Goal: Check status: Check status

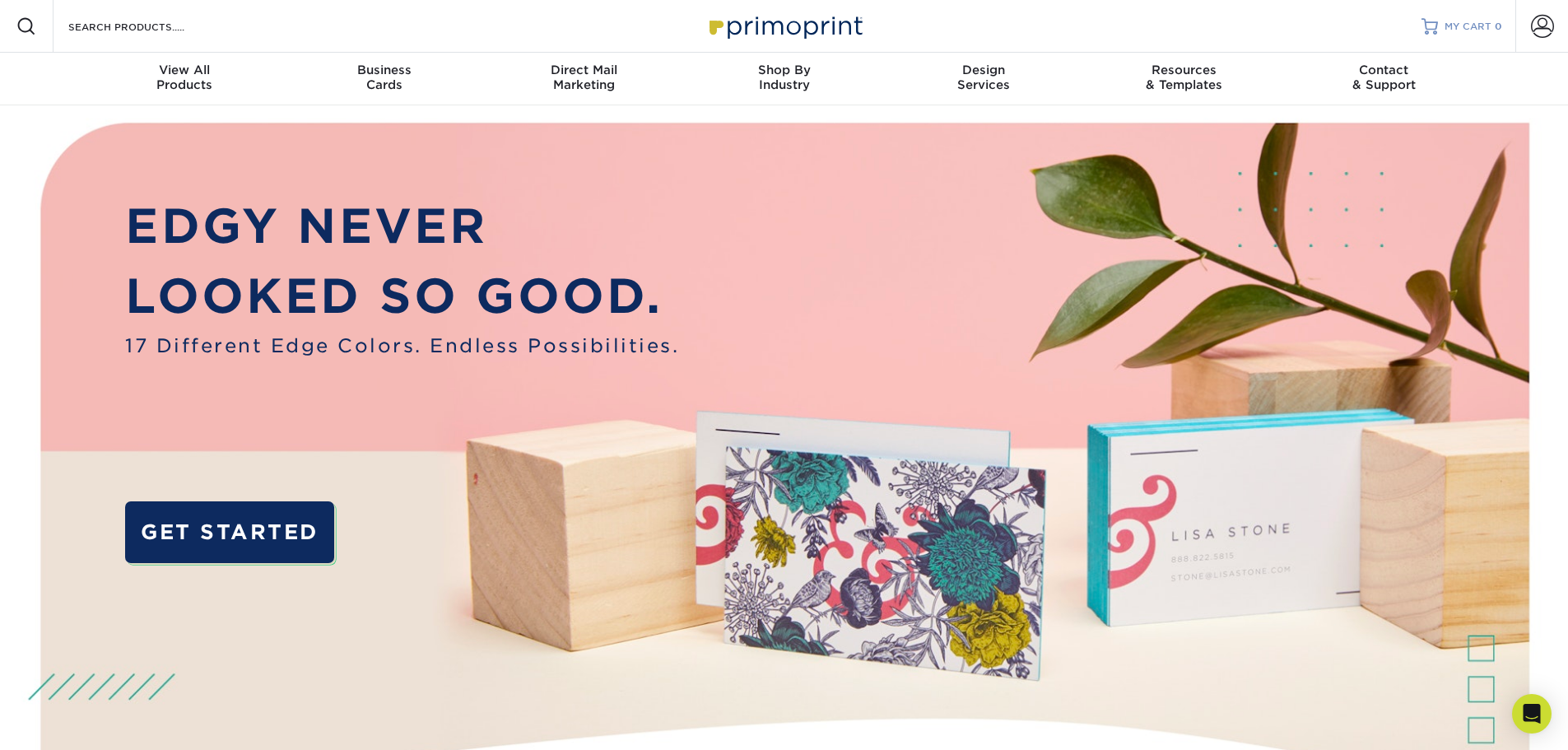
click at [1473, 29] on span "MY CART" at bounding box center [1468, 27] width 47 height 14
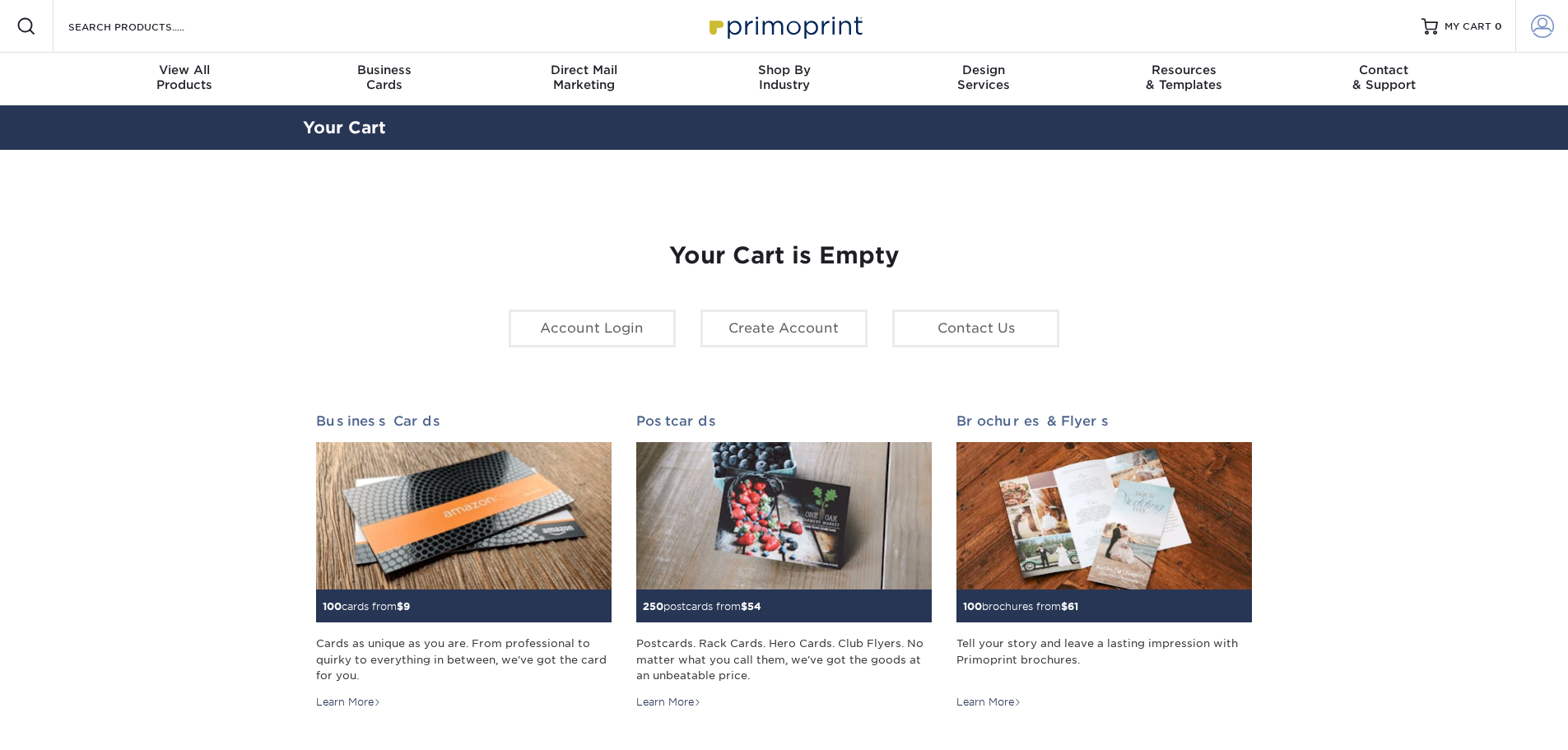
type input "[EMAIL_ADDRESS][DOMAIN_NAME]"
click at [1543, 39] on link "Account" at bounding box center [1541, 26] width 53 height 53
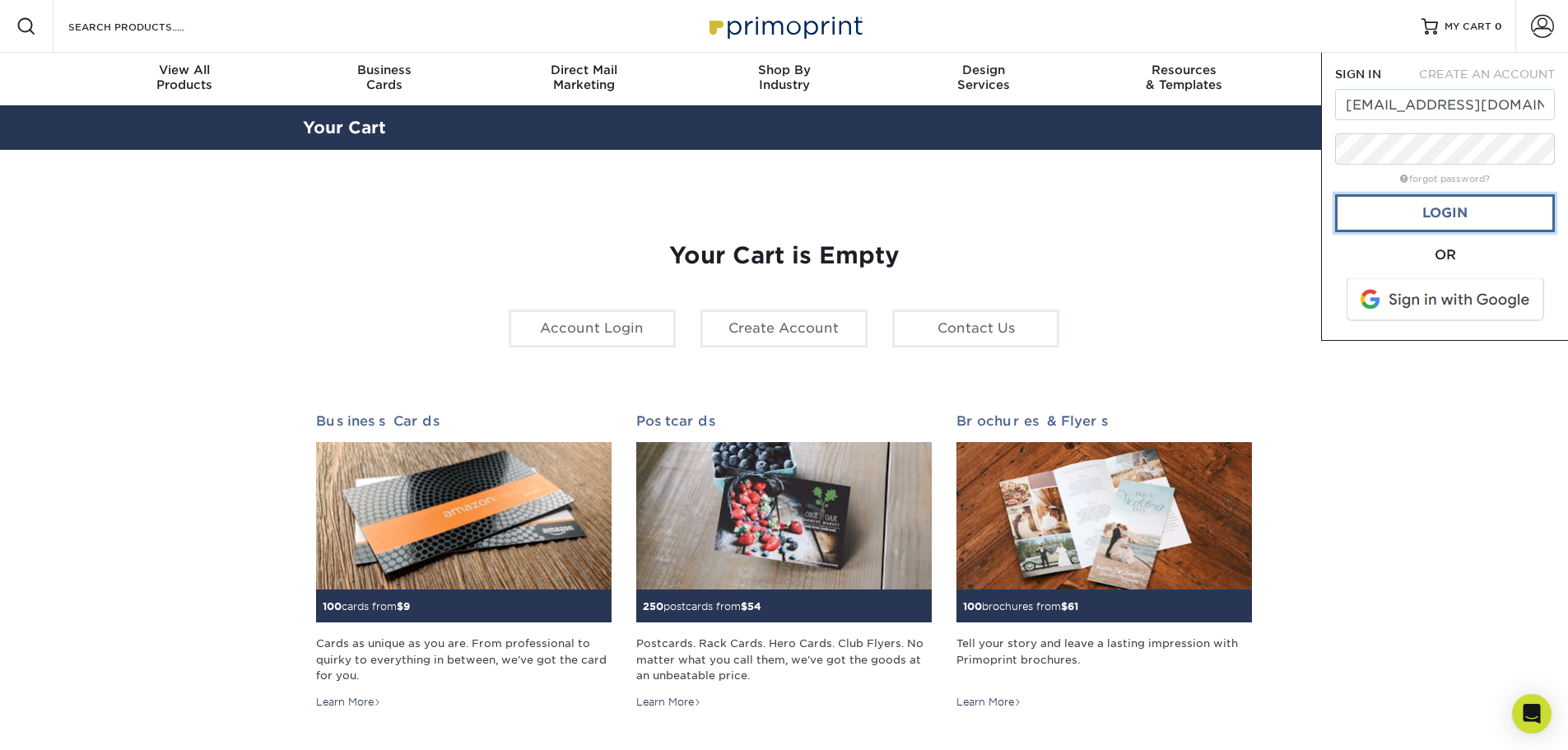
click at [1466, 222] on link "Login" at bounding box center [1445, 213] width 220 height 38
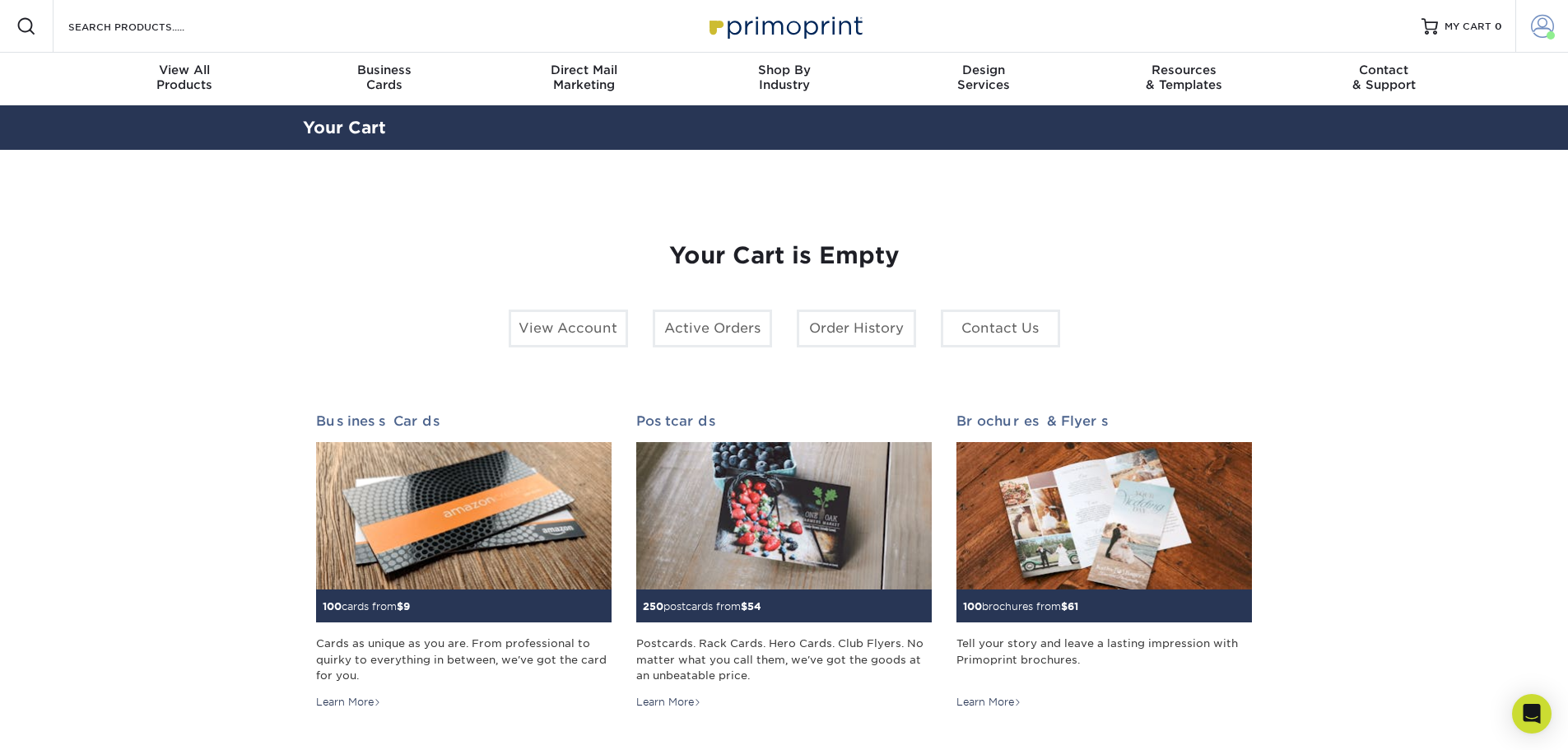
click at [1542, 36] on span at bounding box center [1542, 26] width 23 height 23
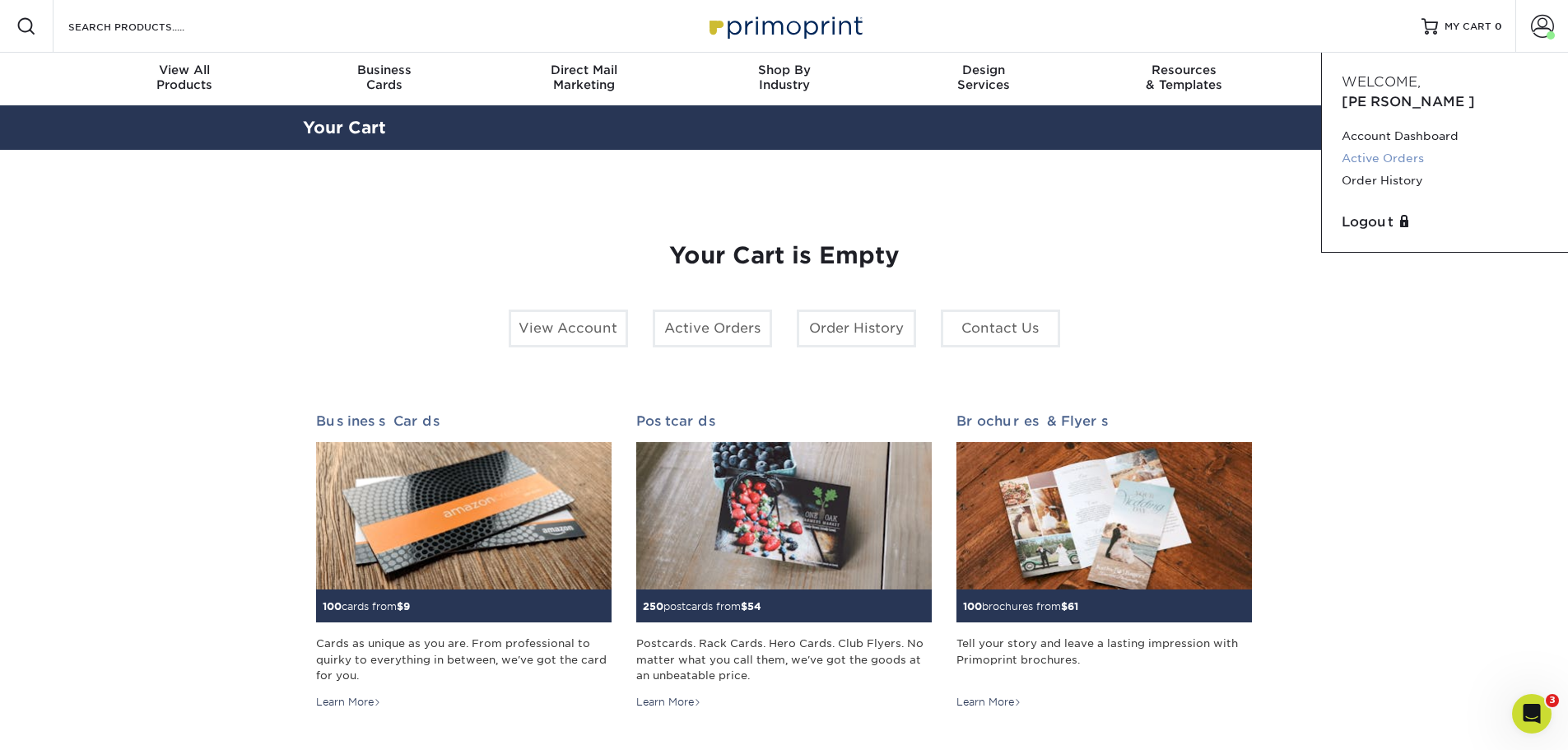
click at [1390, 147] on link "Active Orders" at bounding box center [1445, 158] width 207 height 22
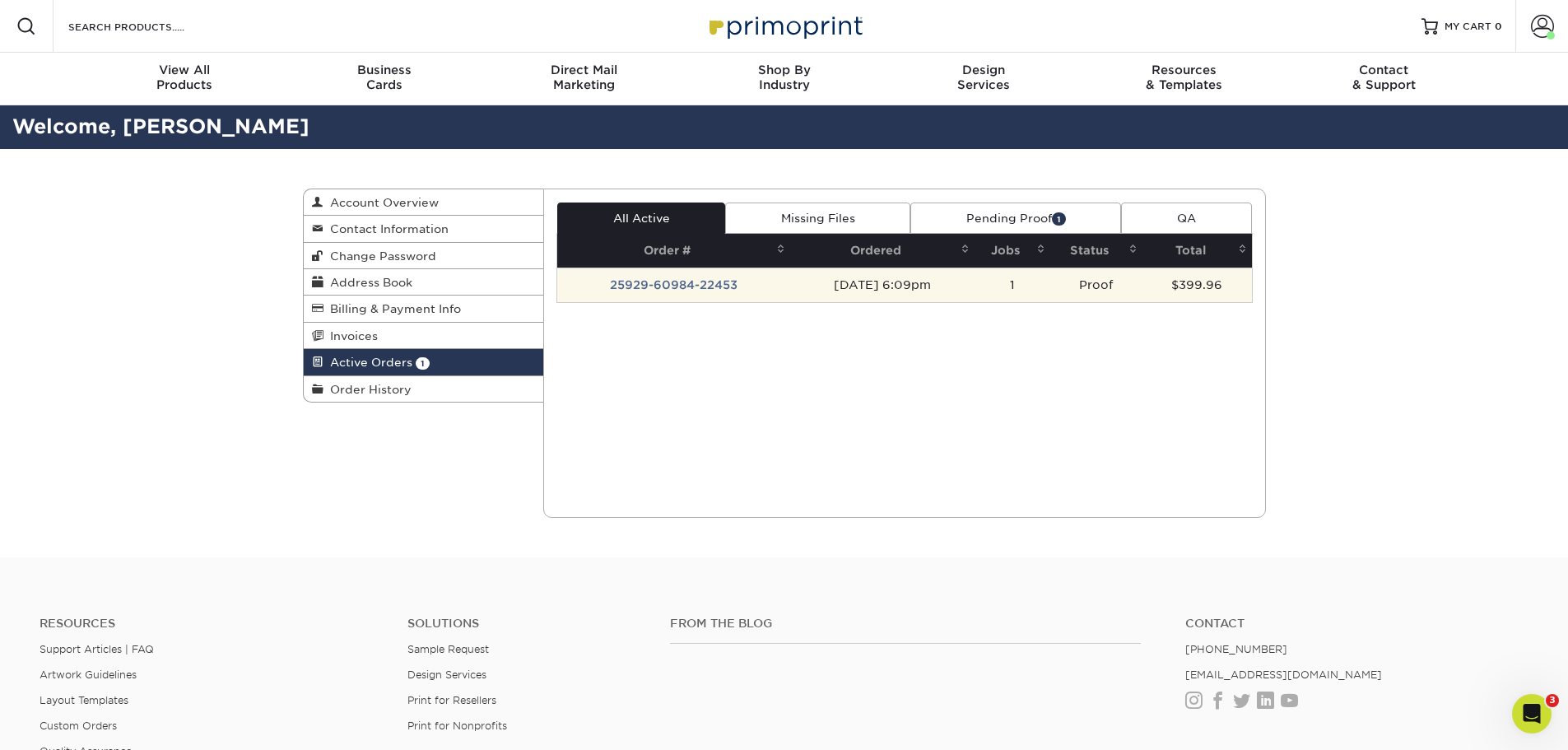
click at [713, 288] on td "25929-60984-22453" at bounding box center [674, 285] width 233 height 35
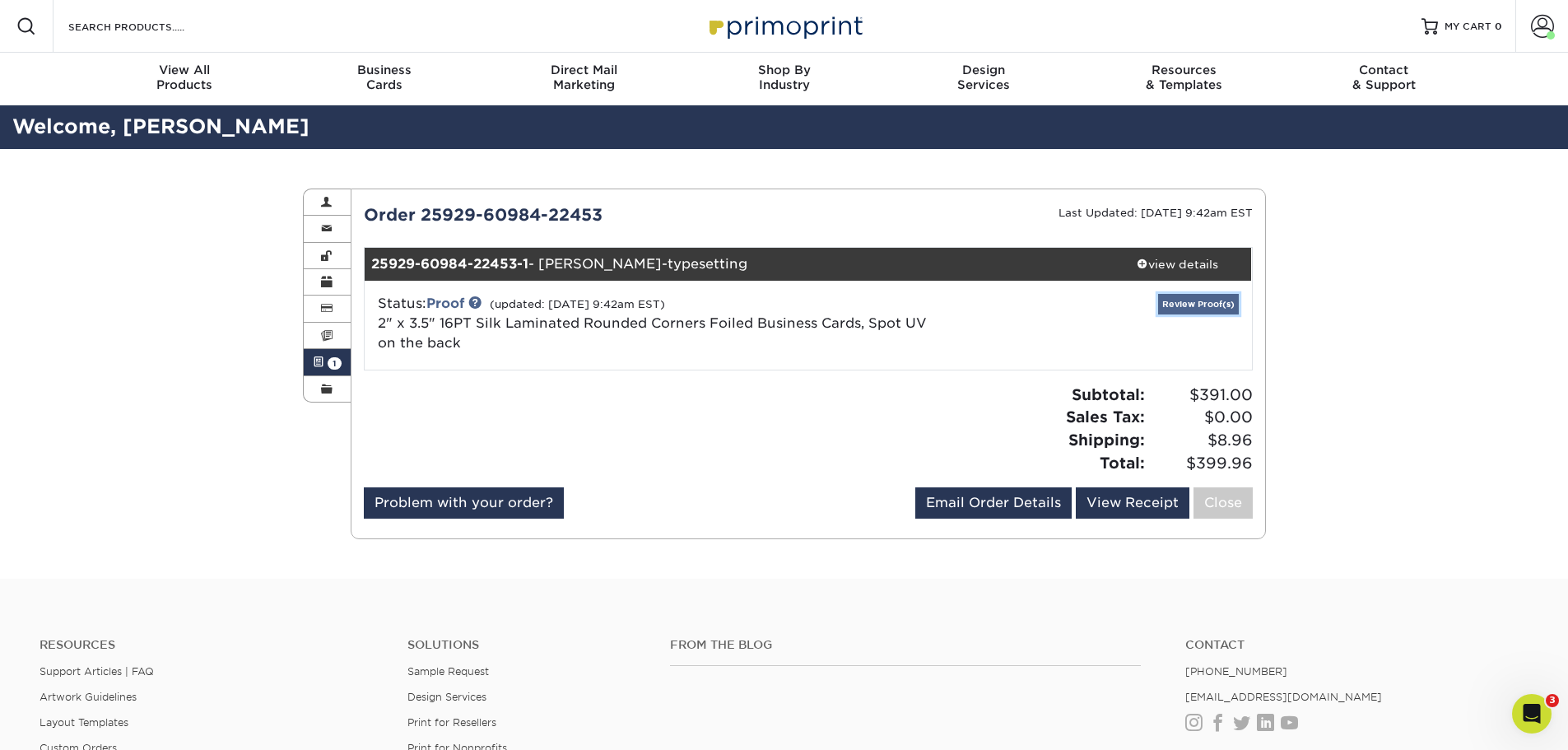
click at [1207, 304] on link "Review Proof(s)" at bounding box center [1198, 304] width 81 height 21
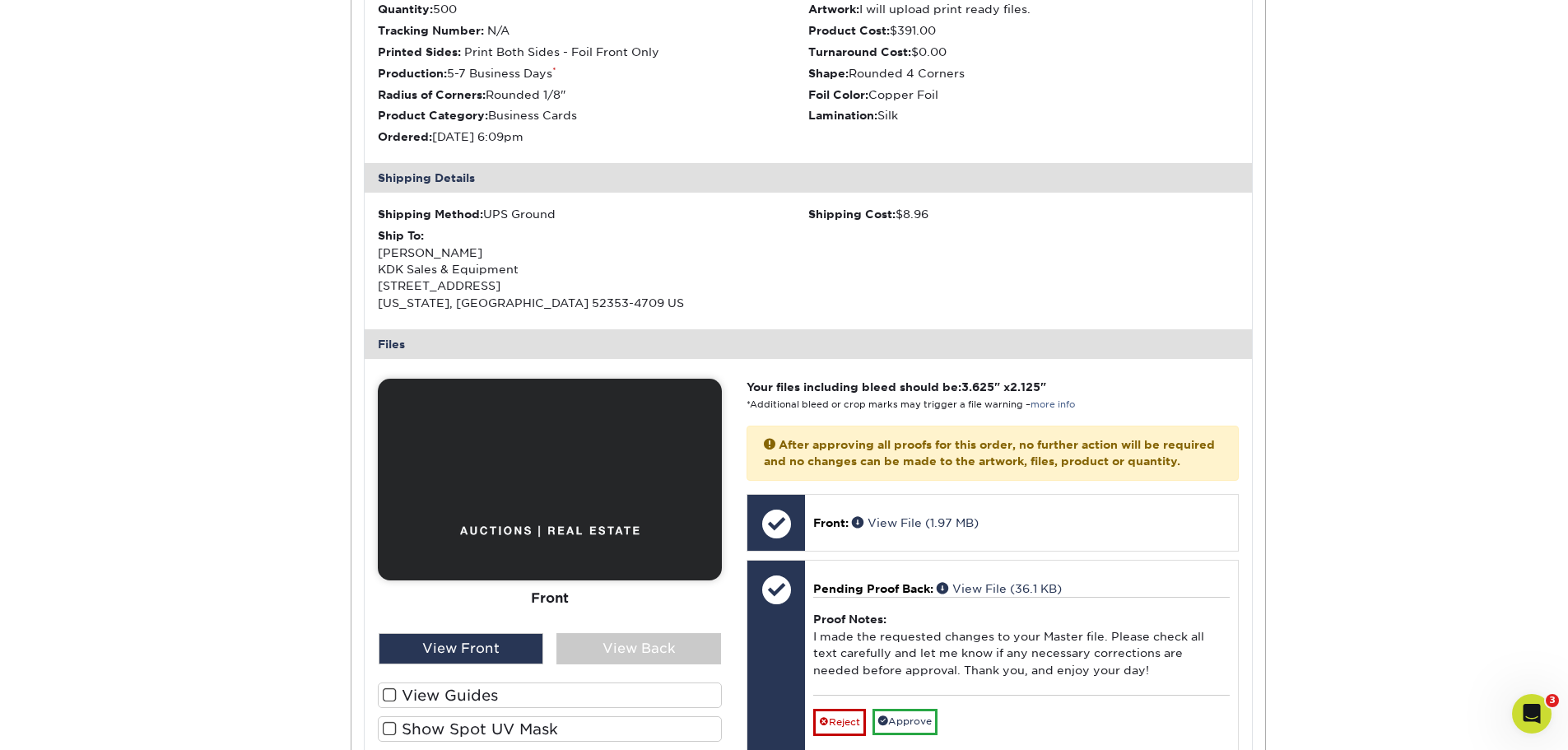
scroll to position [494, 0]
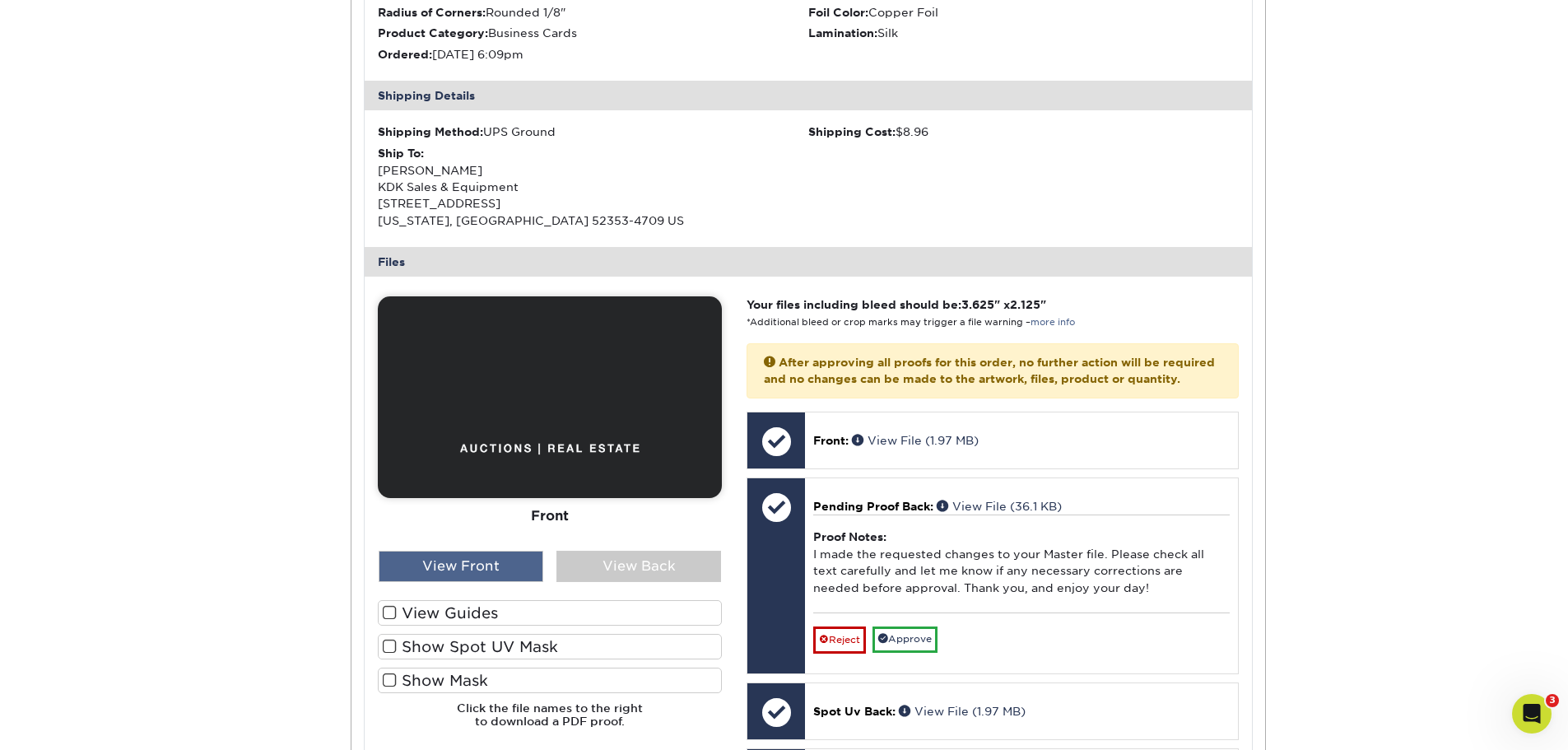
click at [499, 573] on div "View Front" at bounding box center [461, 566] width 165 height 31
click at [544, 608] on label "View Guides" at bounding box center [550, 613] width 344 height 26
click at [0, 0] on input "View Guides" at bounding box center [0, 0] width 0 height 0
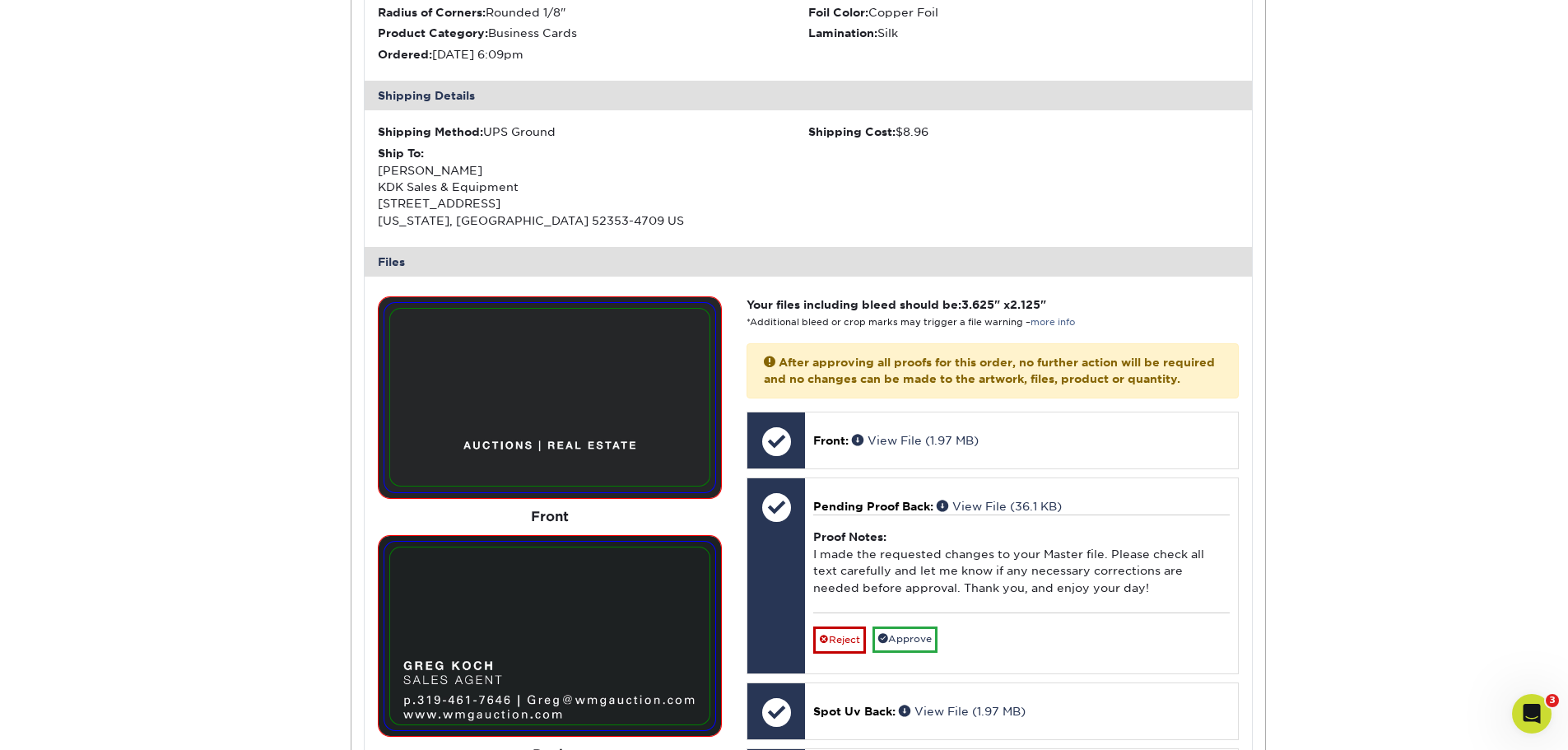
scroll to position [659, 0]
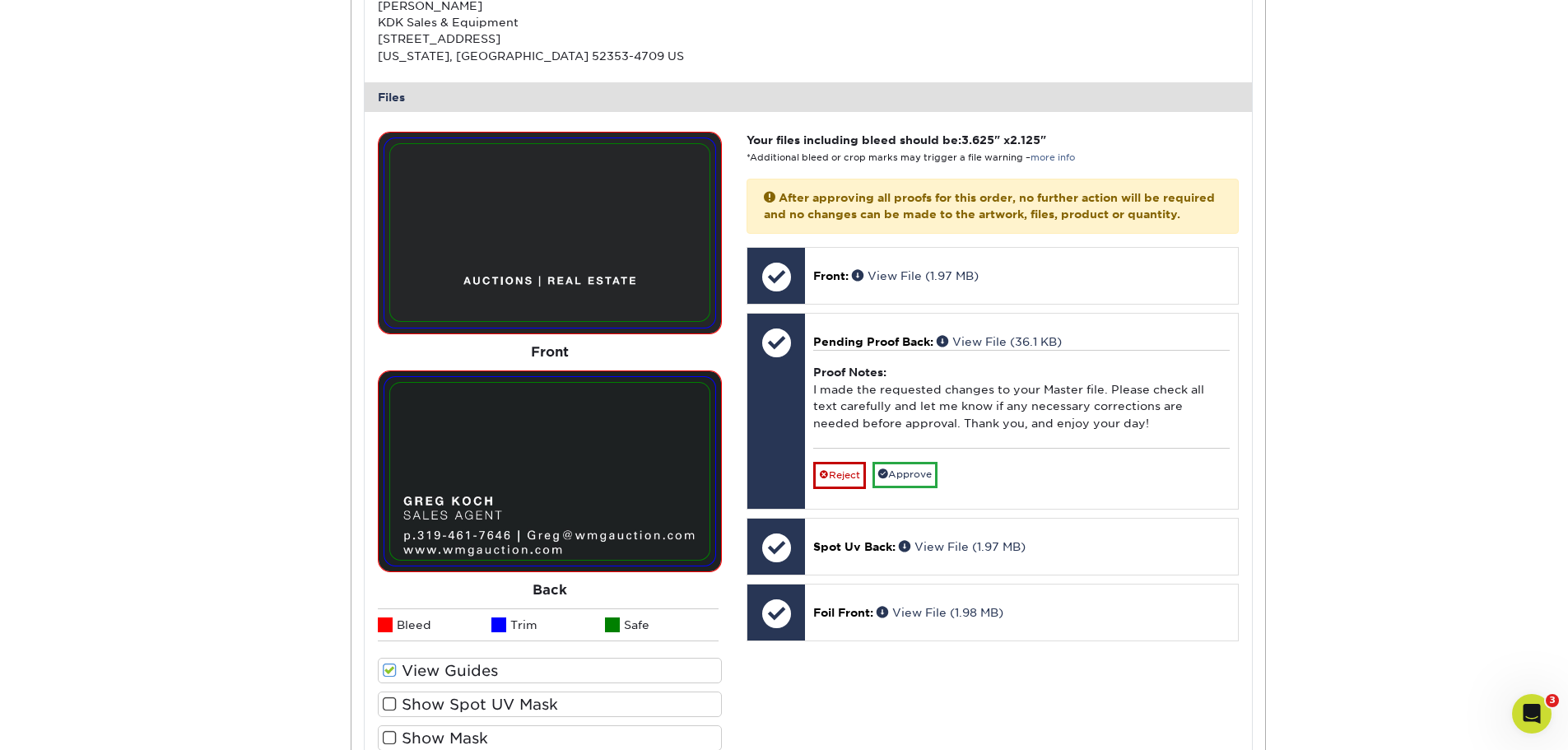
click at [413, 711] on label "Show Spot UV Mask" at bounding box center [550, 705] width 344 height 26
click at [0, 0] on input "Show Spot UV Mask" at bounding box center [0, 0] width 0 height 0
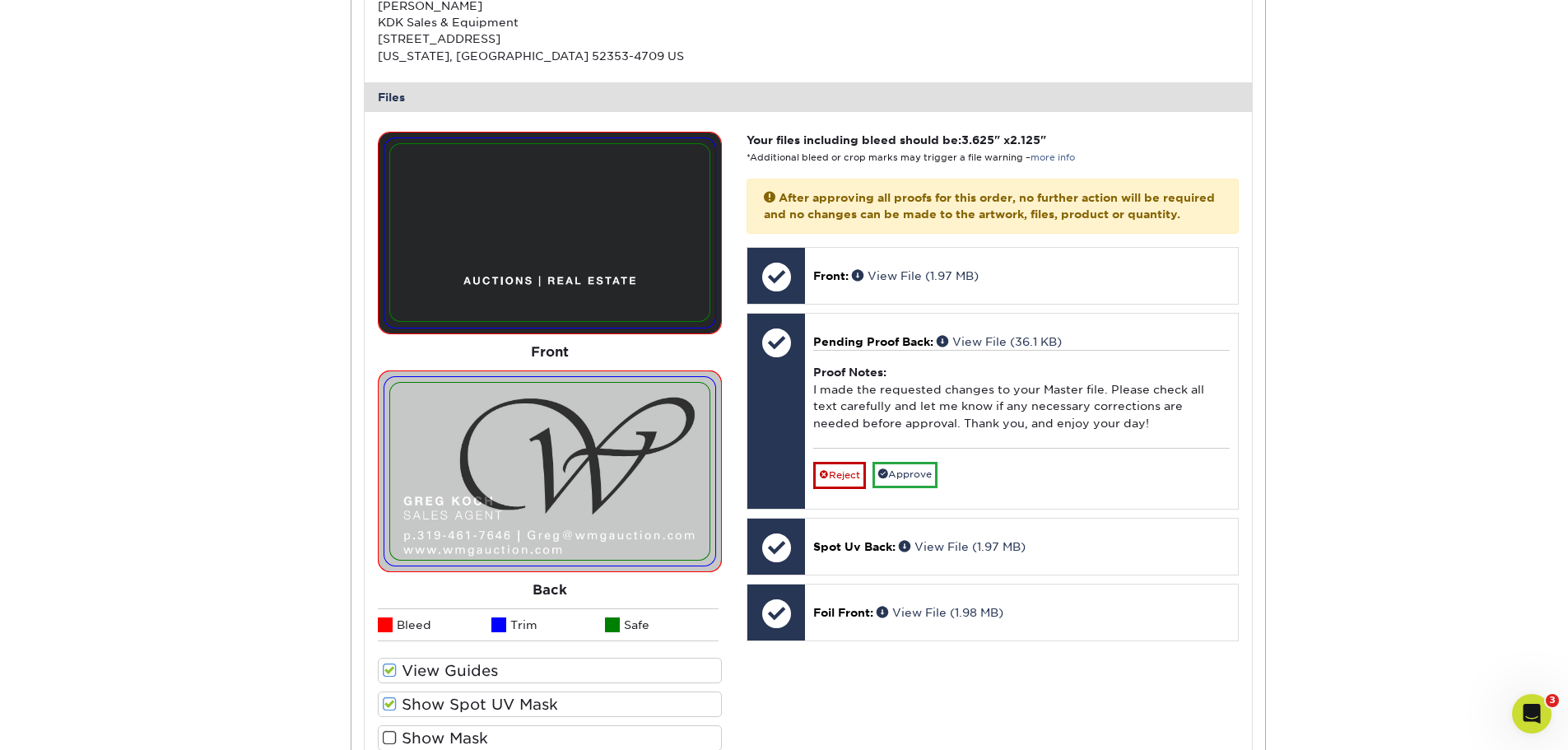
click at [390, 736] on span at bounding box center [390, 739] width 14 height 16
click at [0, 0] on input "Show Mask" at bounding box center [0, 0] width 0 height 0
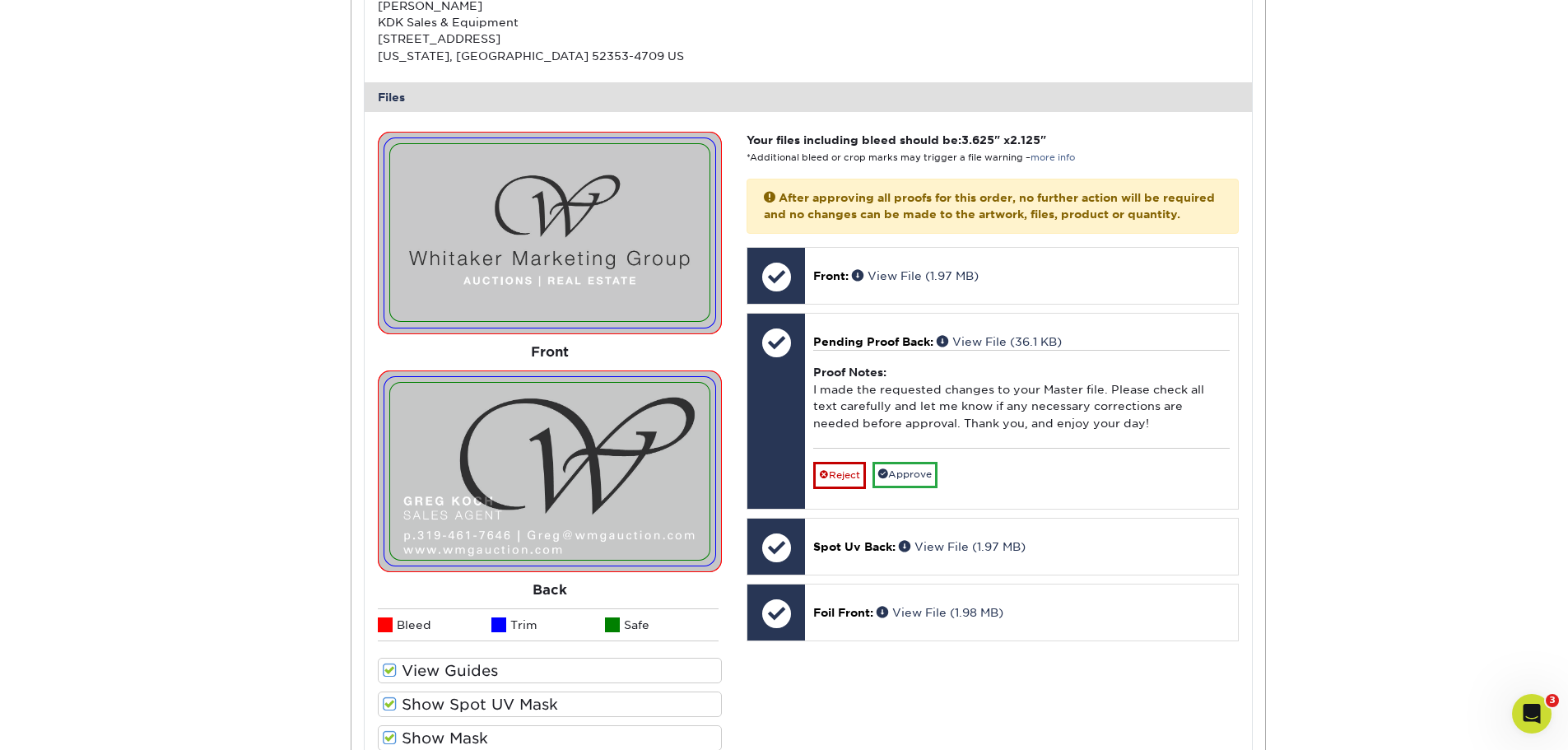
click at [382, 702] on label "Show Spot UV Mask" at bounding box center [550, 705] width 344 height 26
click at [0, 0] on input "Show Spot UV Mask" at bounding box center [0, 0] width 0 height 0
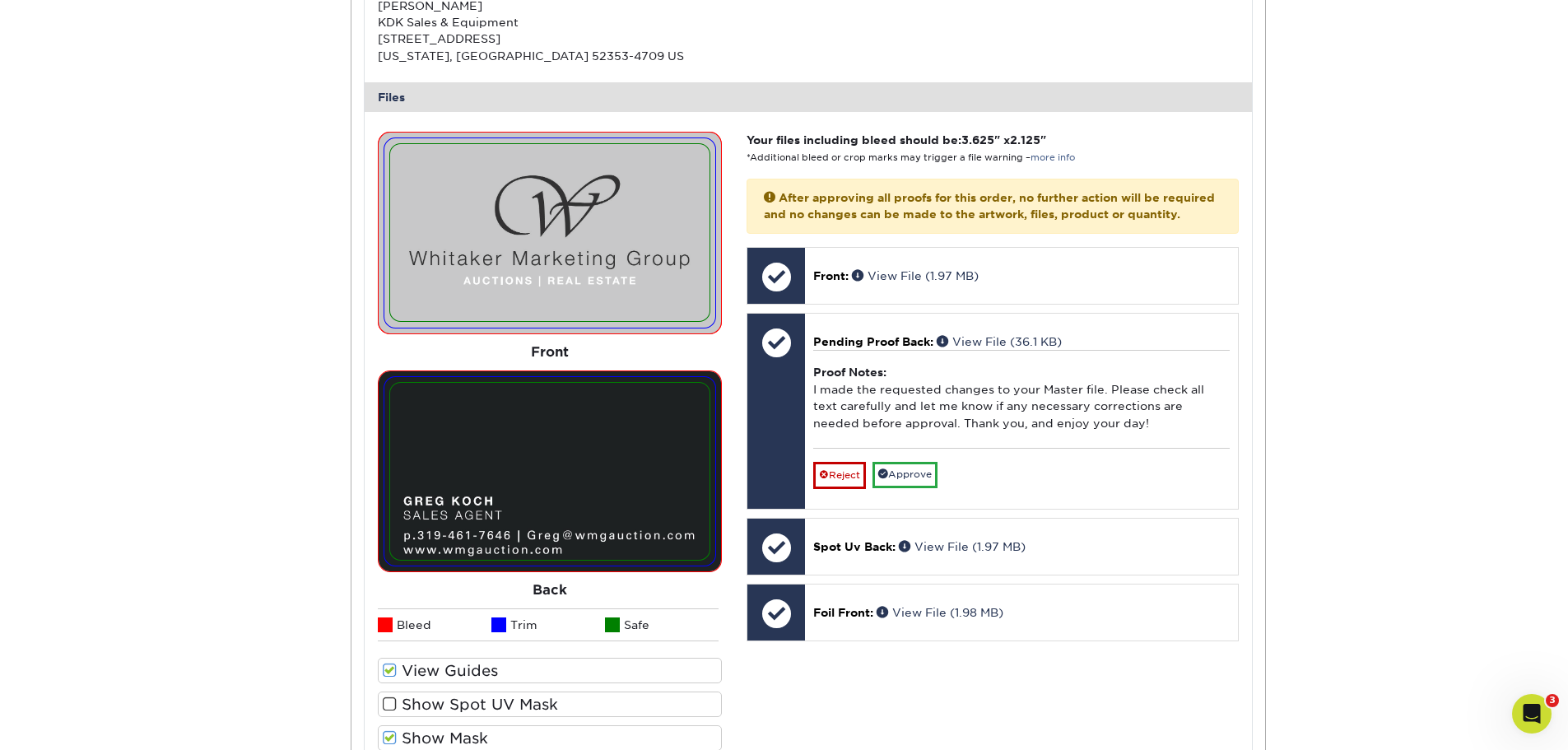
click at [386, 708] on span at bounding box center [390, 705] width 14 height 16
click at [0, 0] on input "Show Spot UV Mask" at bounding box center [0, 0] width 0 height 0
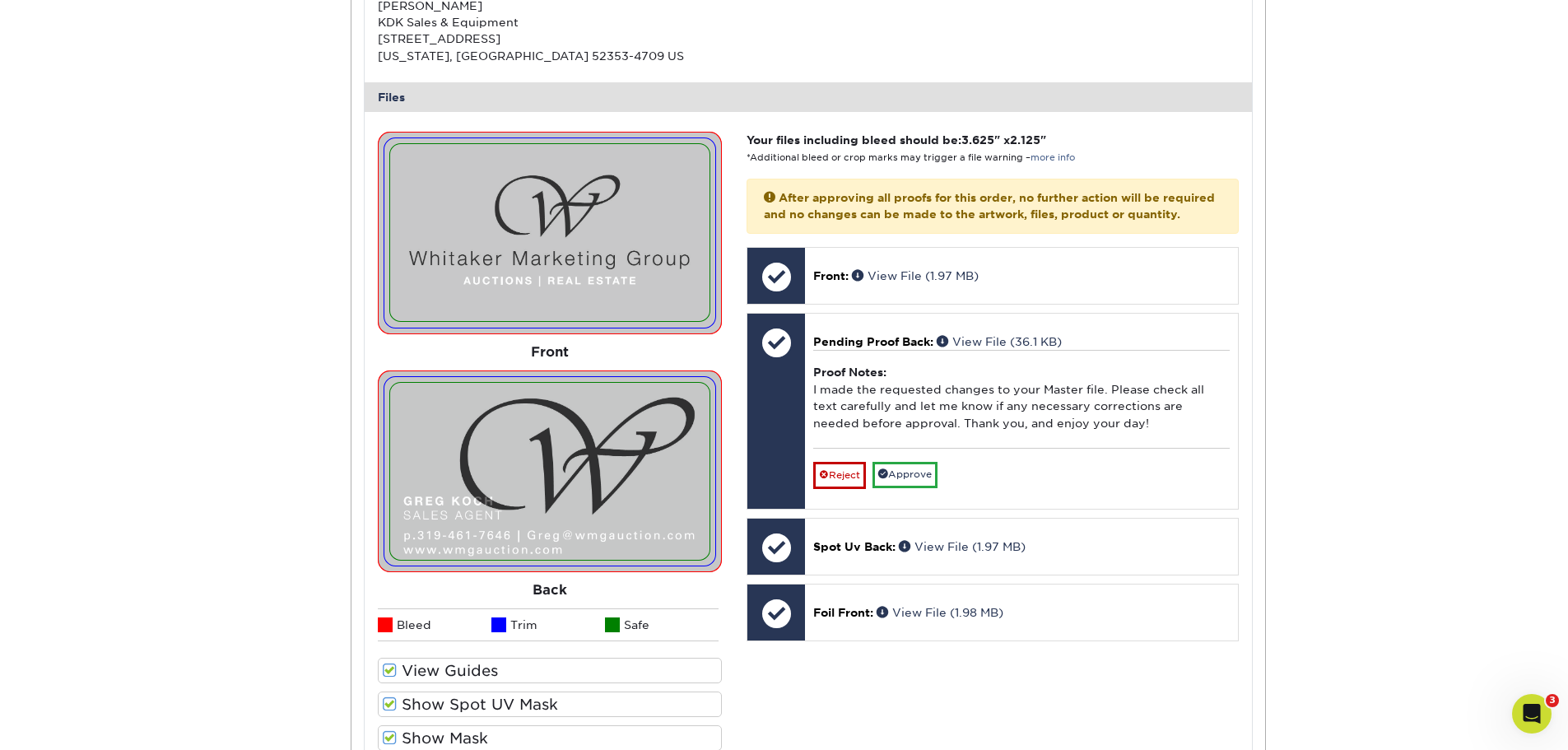
click at [392, 739] on span at bounding box center [390, 739] width 14 height 16
click at [0, 0] on input "Show Mask" at bounding box center [0, 0] width 0 height 0
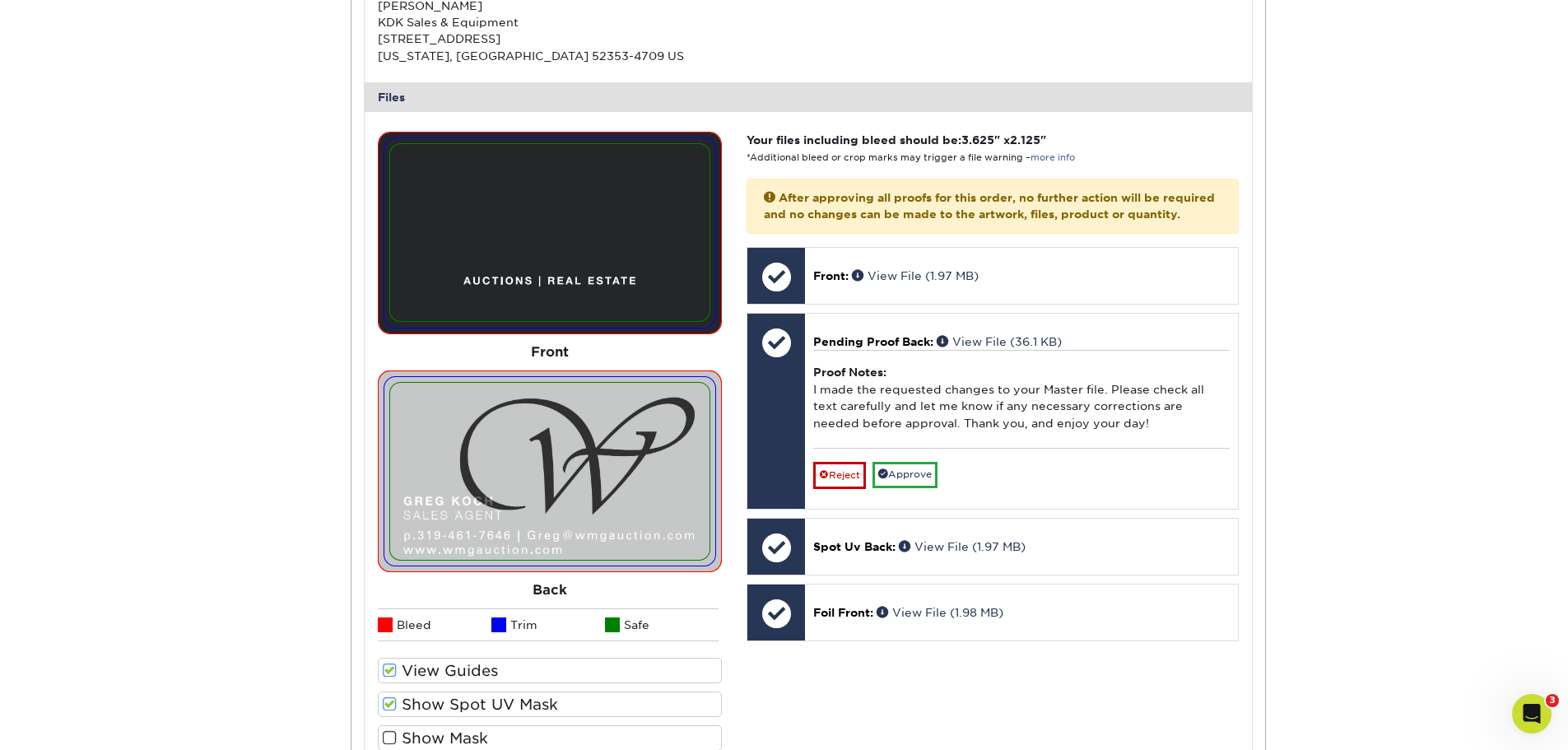
click at [391, 739] on span at bounding box center [390, 739] width 14 height 16
click at [0, 0] on input "Show Mask" at bounding box center [0, 0] width 0 height 0
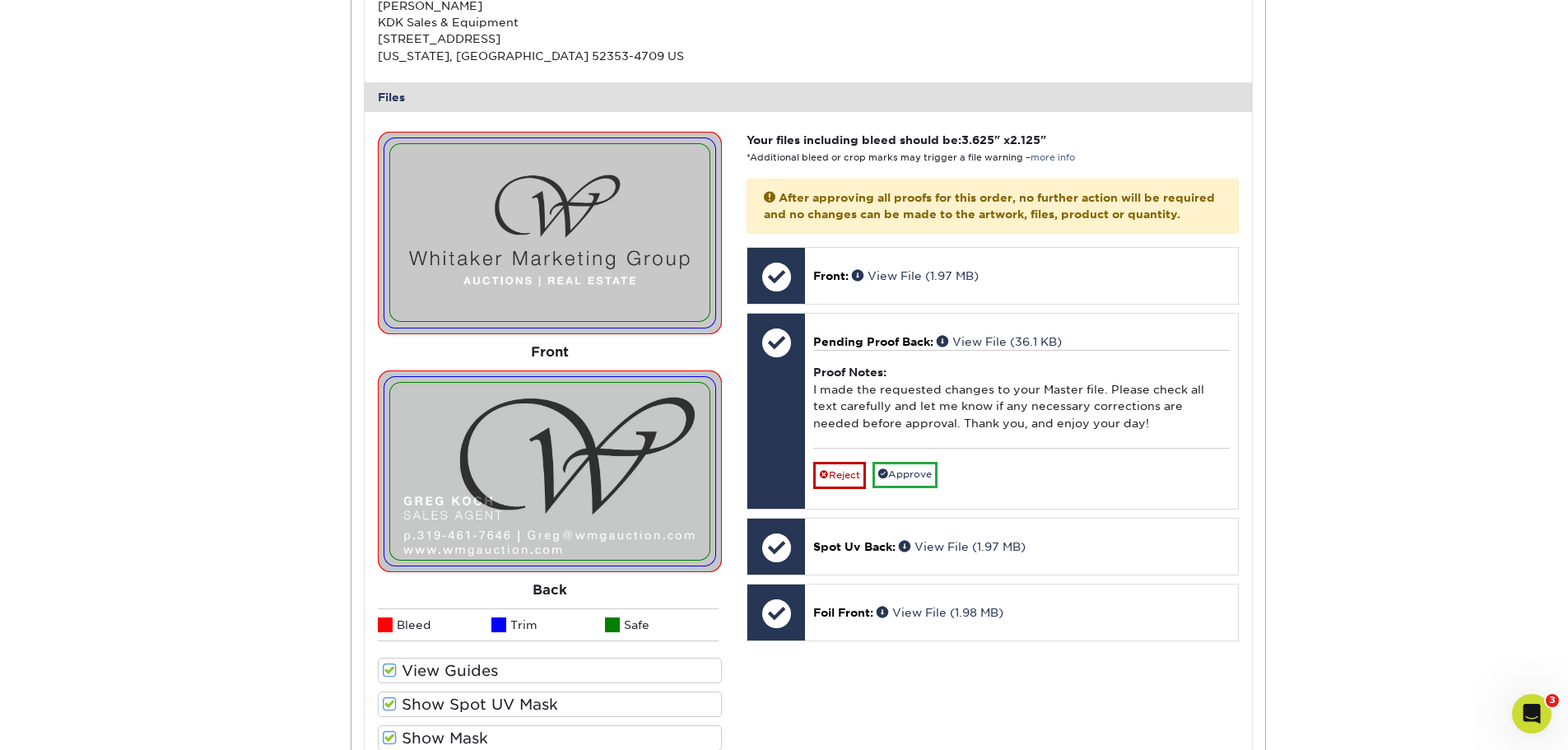
scroll to position [741, 0]
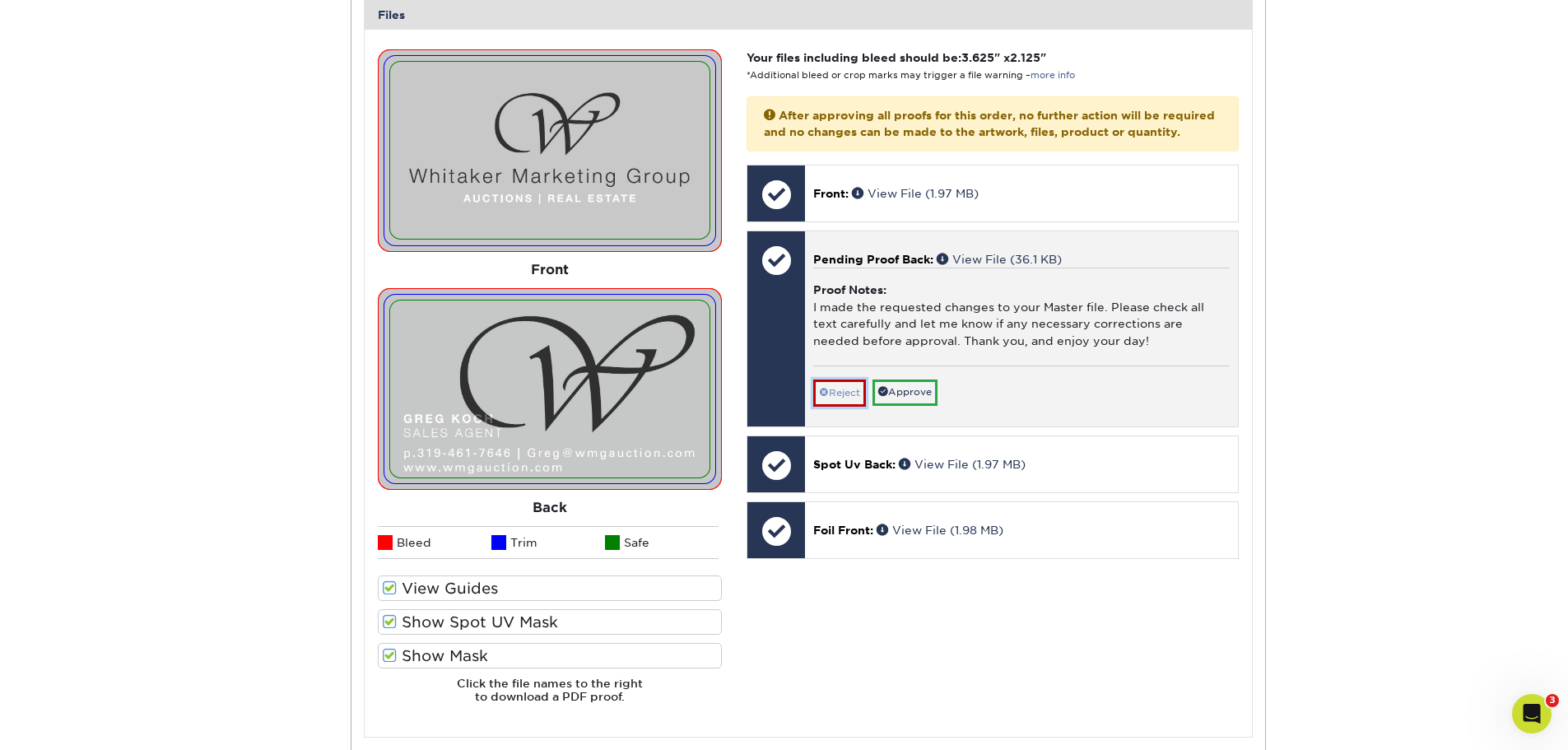
click at [846, 406] on link "Reject" at bounding box center [839, 393] width 53 height 26
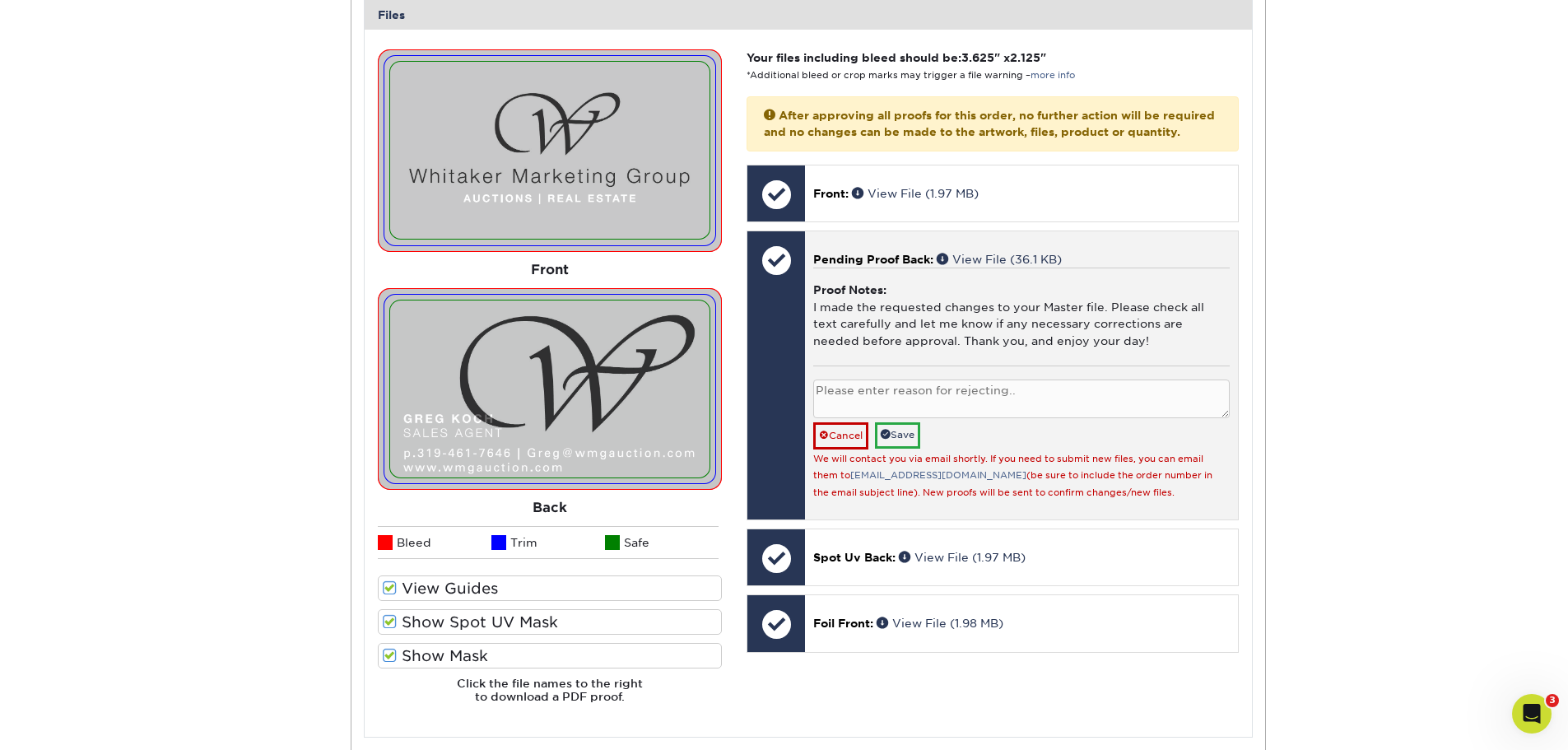
click at [875, 405] on textarea at bounding box center [1021, 399] width 416 height 39
type textarea "Can we make it say Sales Agent / Auctioneer"
click at [903, 448] on link "Save" at bounding box center [897, 436] width 45 height 26
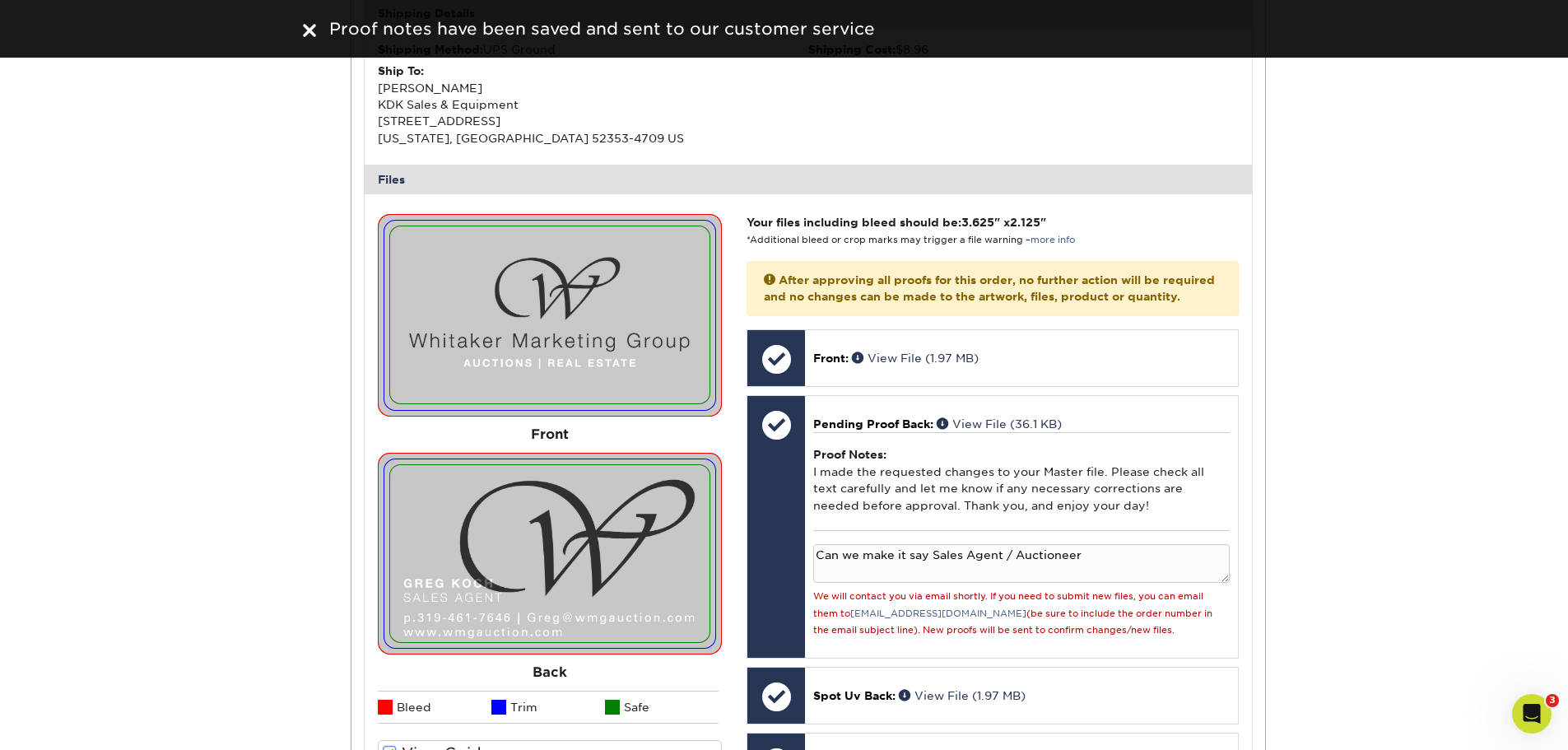
scroll to position [0, 0]
